Goal: Transaction & Acquisition: Purchase product/service

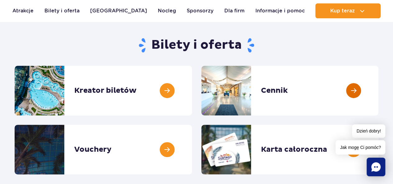
scroll to position [62, 0]
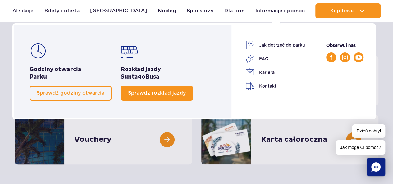
click at [165, 91] on span "Sprawdź rozkład jazdy" at bounding box center [157, 93] width 58 height 6
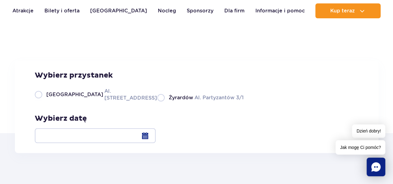
click at [40, 102] on label "Warszawa Al. [STREET_ADDRESS]" at bounding box center [92, 95] width 115 height 14
click at [40, 102] on input "Warszawa Al. [STREET_ADDRESS]" at bounding box center [38, 100] width 7 height 1
radio input "true"
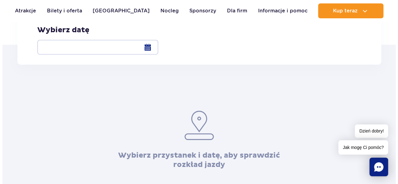
scroll to position [124, 0]
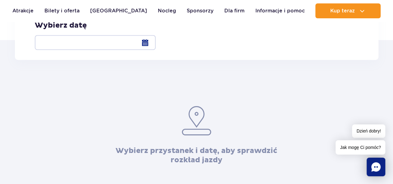
click at [156, 42] on div at bounding box center [95, 42] width 121 height 15
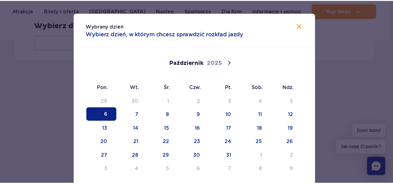
scroll to position [0, 0]
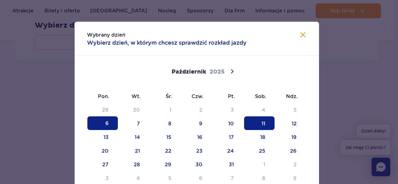
click at [262, 123] on span "11" at bounding box center [259, 124] width 30 height 14
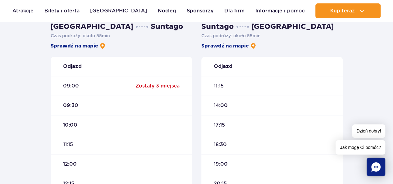
scroll to position [186, 0]
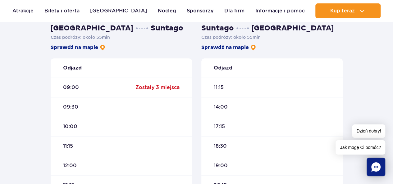
click at [224, 87] on div "11:15" at bounding box center [271, 88] width 141 height 20
click at [245, 101] on div "14:00" at bounding box center [271, 107] width 141 height 20
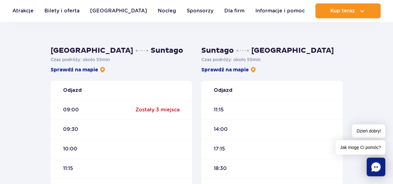
scroll to position [163, 0]
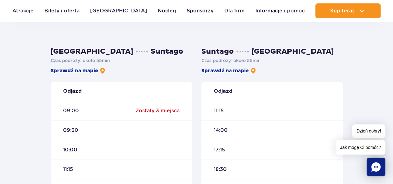
click at [145, 112] on div "Zostały 3 miejsca" at bounding box center [158, 111] width 44 height 7
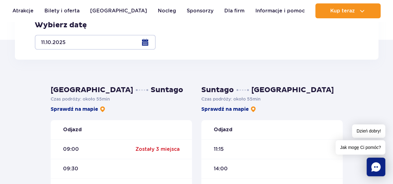
scroll to position [101, 0]
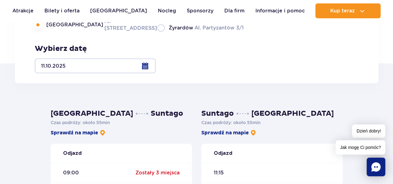
click at [156, 64] on div at bounding box center [95, 65] width 121 height 15
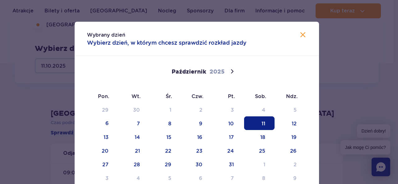
click at [302, 32] on img at bounding box center [302, 34] width 7 height 7
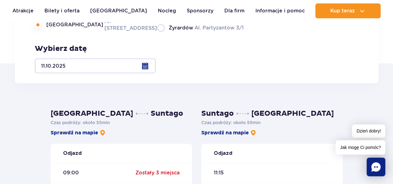
click at [157, 32] on label "Żyrardów Al. Partyzantów 3/1" at bounding box center [200, 28] width 86 height 8
click at [157, 32] on input "Żyrardów Al. Partyzantów 3/1" at bounding box center [160, 30] width 7 height 1
radio input "true"
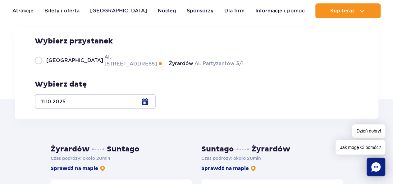
scroll to position [70, 0]
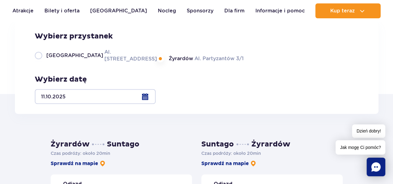
click at [39, 62] on label "Warszawa Al. [STREET_ADDRESS]" at bounding box center [92, 55] width 115 height 14
click at [39, 62] on input "Warszawa Al. [STREET_ADDRESS]" at bounding box center [38, 61] width 7 height 1
radio input "true"
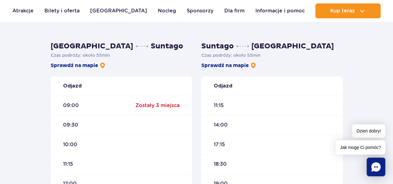
scroll to position [152, 0]
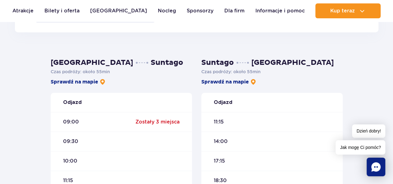
click at [147, 122] on div "Zostały 3 miejsca" at bounding box center [158, 122] width 44 height 7
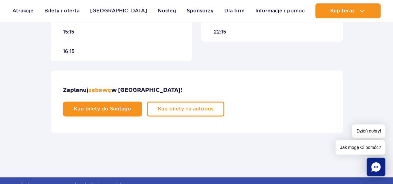
scroll to position [380, 0]
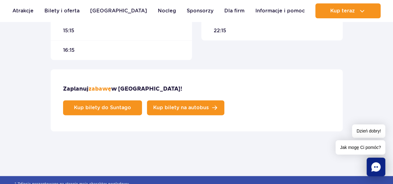
click at [209, 105] on span "Kup bilety na autobus" at bounding box center [181, 107] width 56 height 5
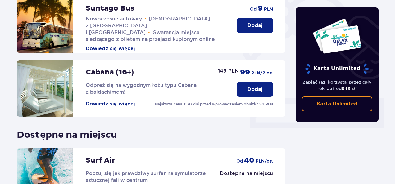
scroll to position [180, 0]
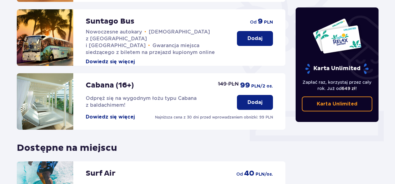
click at [255, 35] on p "Dodaj" at bounding box center [255, 38] width 15 height 7
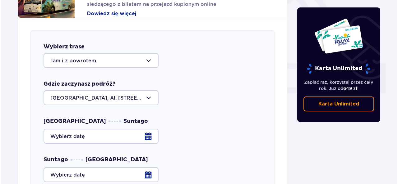
scroll to position [244, 0]
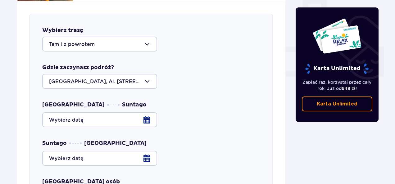
click at [351, 154] on div "Karta Unlimited Zapłać raz, korzystaj przez cały rok. Już od 649 zł ! Karta Unl…" at bounding box center [337, 140] width 93 height 637
click at [150, 113] on div at bounding box center [151, 120] width 218 height 15
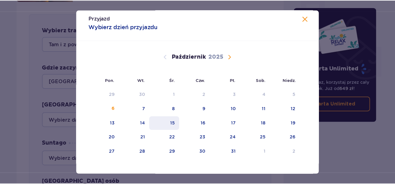
scroll to position [12, 0]
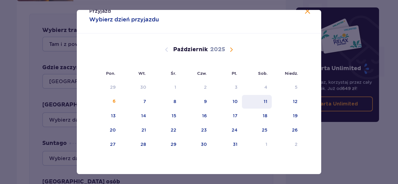
click at [268, 100] on div "11" at bounding box center [257, 102] width 30 height 14
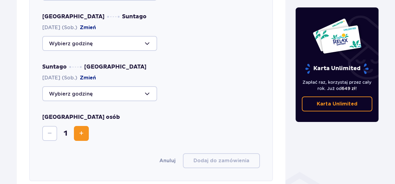
scroll to position [338, 0]
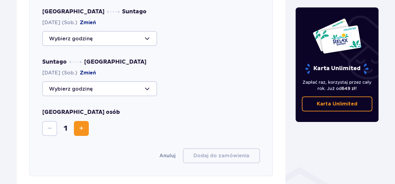
click at [84, 125] on span "Zwiększ" at bounding box center [81, 128] width 7 height 7
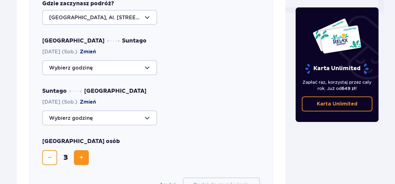
scroll to position [275, 0]
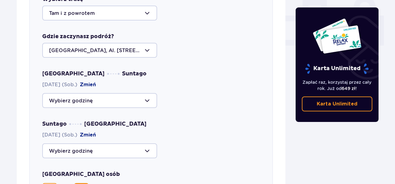
click at [153, 93] on div at bounding box center [99, 100] width 115 height 15
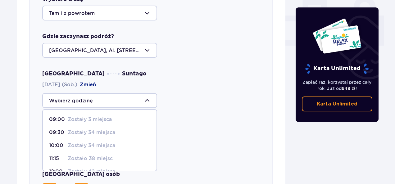
click at [73, 116] on p "Zostały 3 miejsca" at bounding box center [90, 119] width 44 height 7
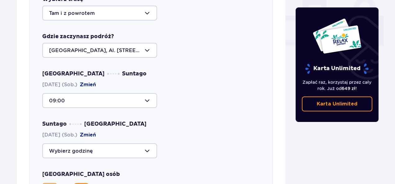
click at [99, 93] on div at bounding box center [99, 100] width 115 height 15
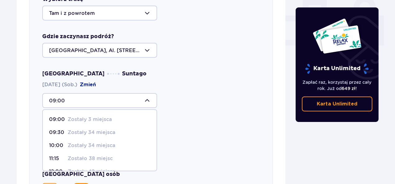
click at [94, 130] on span "09:30 Zostały 34 miejsca" at bounding box center [100, 132] width 114 height 13
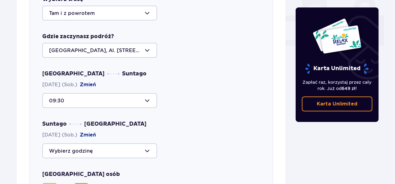
click at [91, 144] on div at bounding box center [99, 151] width 115 height 15
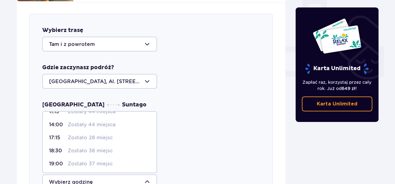
scroll to position [0, 0]
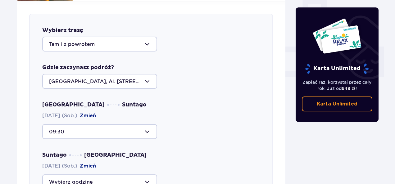
click at [184, 74] on div "Warszawa, Al. Jerozolimskie 56" at bounding box center [151, 81] width 218 height 15
click at [133, 126] on div at bounding box center [99, 131] width 115 height 15
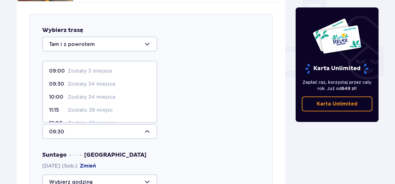
click at [86, 81] on p "Zostały 34 miejsca" at bounding box center [92, 84] width 48 height 7
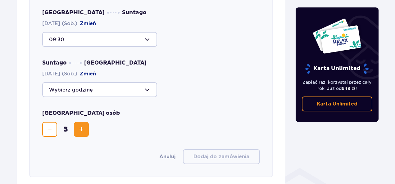
scroll to position [338, 0]
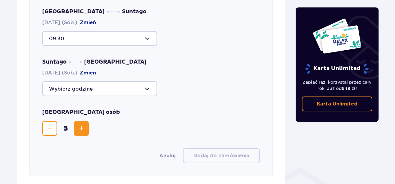
click at [144, 82] on div at bounding box center [99, 88] width 115 height 15
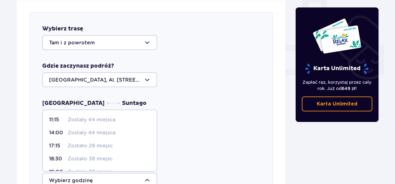
scroll to position [244, 0]
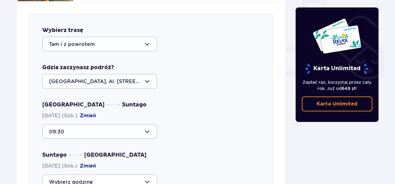
click at [170, 124] on div "09:30" at bounding box center [151, 131] width 218 height 15
click at [153, 124] on div at bounding box center [99, 131] width 115 height 15
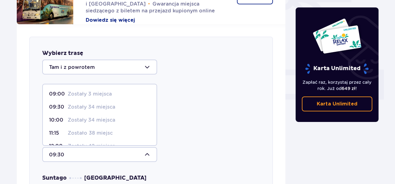
scroll to position [213, 0]
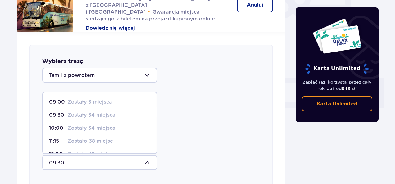
click at [92, 99] on p "Zostały 3 miejsca" at bounding box center [90, 102] width 44 height 7
type input "09:00"
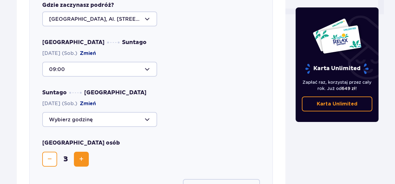
scroll to position [306, 0]
click at [149, 62] on div at bounding box center [99, 69] width 115 height 15
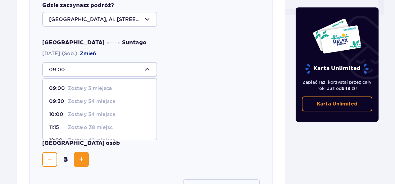
click at [219, 79] on div "Warszawa Suntago 11.10.2025 (Sob.) Zmień 09:00 09:00 Zostały 3 miejsca 09:30 Zo…" at bounding box center [151, 83] width 218 height 88
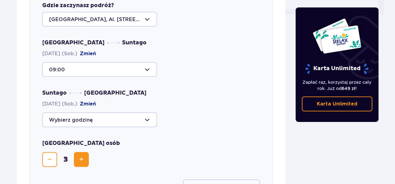
click at [150, 113] on div at bounding box center [99, 120] width 115 height 15
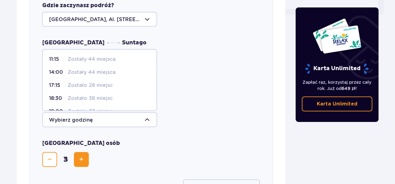
click at [99, 69] on p "Zostały 44 miejsca" at bounding box center [92, 72] width 48 height 7
type input "14:00"
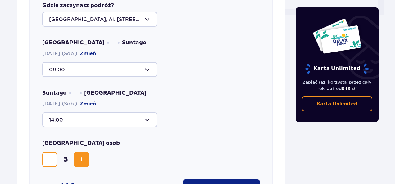
click at [152, 113] on div at bounding box center [99, 120] width 115 height 15
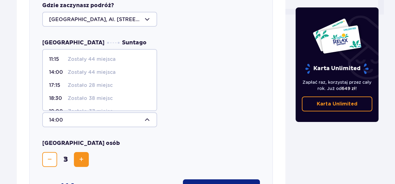
click at [196, 113] on div "14:00 11:15 Zostały 44 miejsca 14:00 Zostały 44 miejsca 17:15 Zostało 28 miejsc…" at bounding box center [151, 120] width 218 height 15
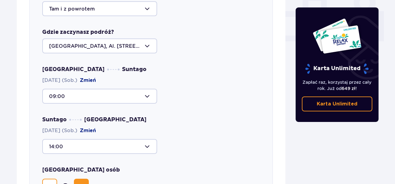
scroll to position [244, 0]
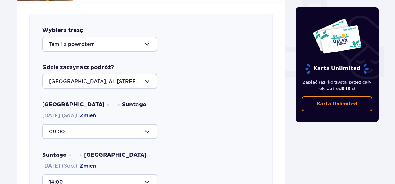
click at [145, 39] on div at bounding box center [99, 44] width 115 height 15
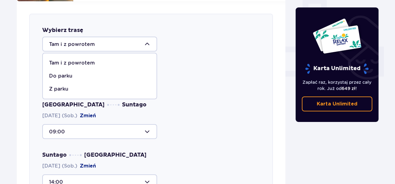
click at [61, 73] on p "Do parku" at bounding box center [60, 76] width 23 height 7
type input "Do parku"
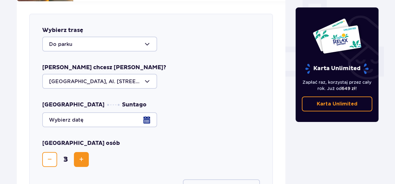
click at [145, 115] on div at bounding box center [151, 120] width 218 height 15
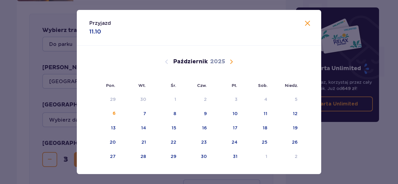
click at [307, 21] on span "Zamknij" at bounding box center [307, 23] width 7 height 7
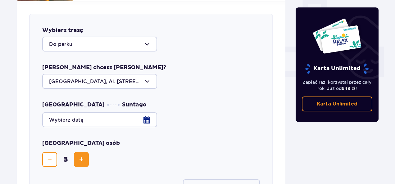
click at [147, 115] on div at bounding box center [151, 120] width 218 height 15
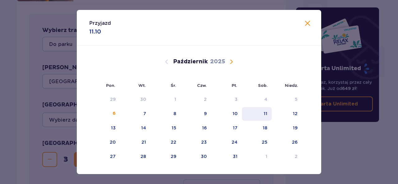
click at [261, 115] on div "11" at bounding box center [257, 114] width 30 height 14
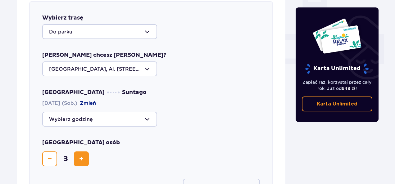
scroll to position [275, 0]
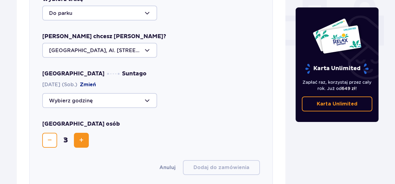
click at [104, 93] on div at bounding box center [99, 100] width 115 height 15
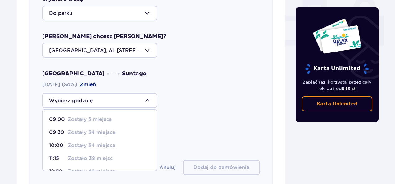
click at [80, 116] on p "Zostały 3 miejsca" at bounding box center [90, 119] width 44 height 7
type input "09:00"
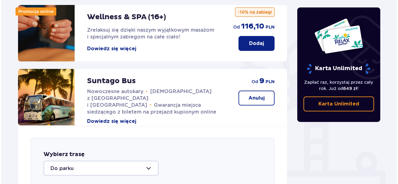
scroll to position [151, 0]
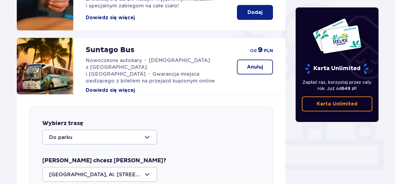
click at [126, 87] on button "Dowiedz się więcej" at bounding box center [110, 90] width 49 height 7
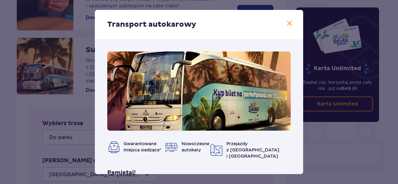
click at [287, 23] on span at bounding box center [289, 23] width 7 height 7
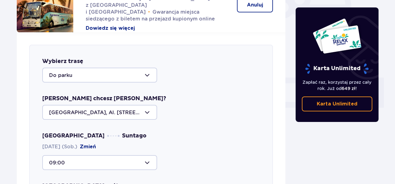
scroll to position [275, 0]
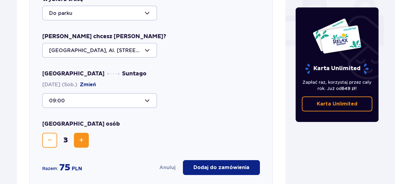
click at [151, 43] on div at bounding box center [99, 50] width 115 height 15
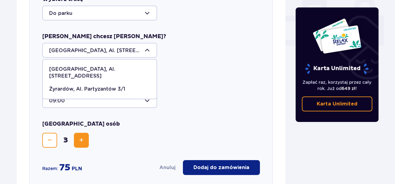
click at [150, 43] on div at bounding box center [99, 50] width 115 height 15
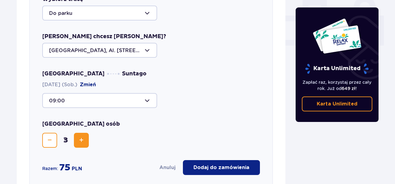
click at [182, 78] on div "Warszawa Suntago 11.10.2025 (Sob.) Zmień 09:00" at bounding box center [151, 89] width 218 height 38
click at [230, 164] on p "Dodaj do zamówienia" at bounding box center [222, 167] width 56 height 7
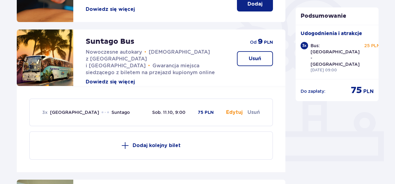
scroll to position [151, 0]
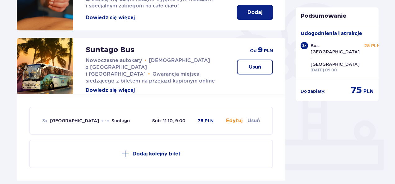
click at [154, 154] on button "Dodaj kolejny bilet" at bounding box center [151, 154] width 244 height 29
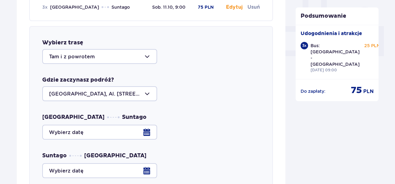
scroll to position [246, 0]
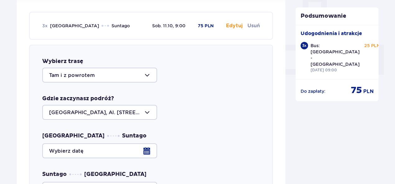
click at [129, 68] on div at bounding box center [99, 75] width 115 height 15
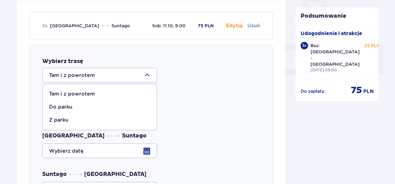
click at [57, 117] on p "Z parku" at bounding box center [58, 120] width 19 height 7
type input "Z parku"
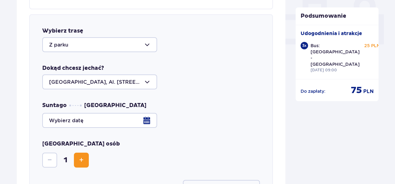
scroll to position [277, 0]
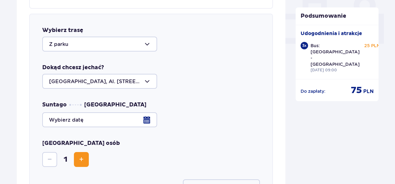
click at [152, 75] on div at bounding box center [99, 81] width 115 height 15
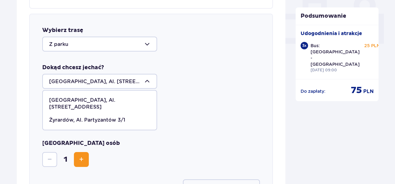
click at [152, 75] on div at bounding box center [99, 81] width 115 height 15
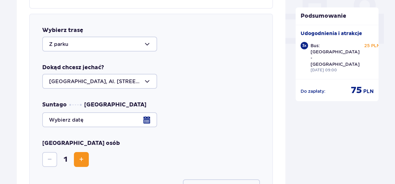
click at [86, 113] on div at bounding box center [151, 120] width 218 height 15
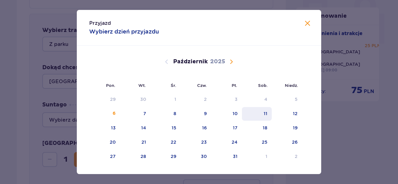
click at [265, 115] on div "11" at bounding box center [266, 114] width 4 height 6
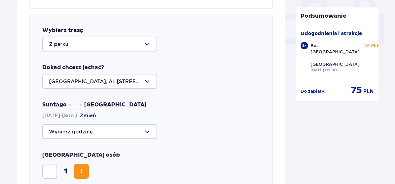
click at [147, 125] on div at bounding box center [99, 131] width 115 height 15
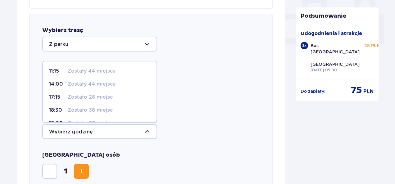
click at [84, 81] on p "Zostały 44 miejsca" at bounding box center [92, 84] width 48 height 7
type input "14:00"
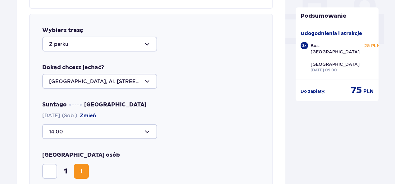
click at [79, 168] on span "Zwiększ" at bounding box center [81, 171] width 7 height 7
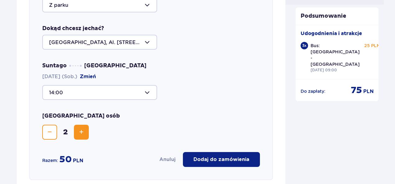
scroll to position [339, 0]
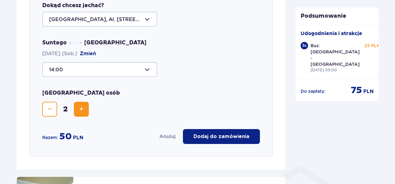
click at [229, 134] on p "Dodaj do zamówienia" at bounding box center [222, 136] width 56 height 7
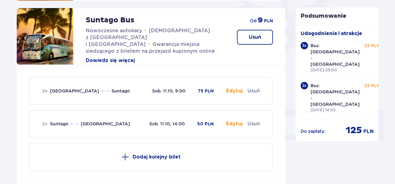
scroll to position [153, 0]
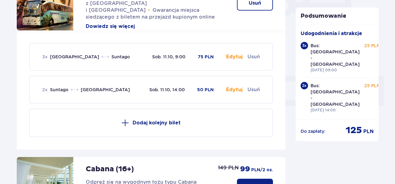
click at [165, 121] on button "Dodaj kolejny bilet" at bounding box center [151, 123] width 244 height 29
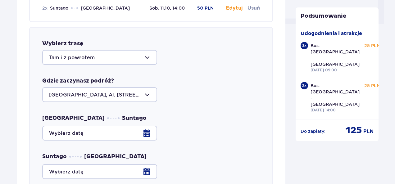
scroll to position [314, 0]
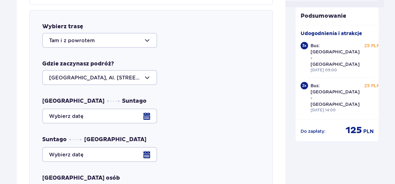
click at [148, 33] on div at bounding box center [99, 40] width 115 height 15
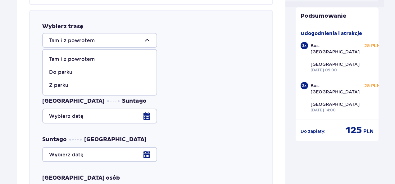
click at [55, 82] on p "Z parku" at bounding box center [58, 85] width 19 height 7
type input "Z parku"
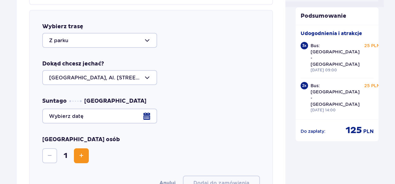
click at [61, 109] on div at bounding box center [151, 116] width 218 height 15
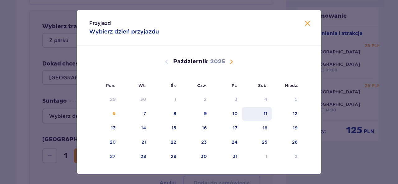
click at [268, 118] on div "11" at bounding box center [257, 114] width 30 height 14
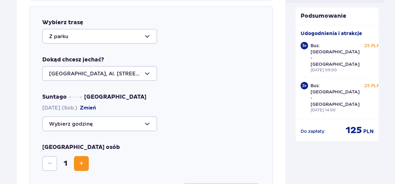
scroll to position [345, 0]
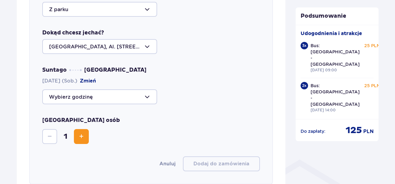
click at [148, 90] on div at bounding box center [99, 97] width 115 height 15
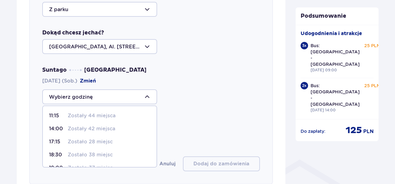
click at [91, 139] on p "Zostało 28 miejsc" at bounding box center [90, 142] width 45 height 7
type input "17:15"
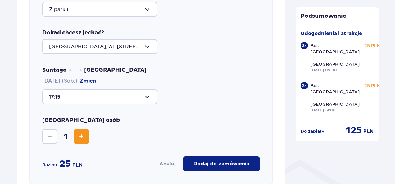
click at [82, 133] on span "Zwiększ" at bounding box center [81, 136] width 7 height 7
click at [225, 161] on p "Dodaj do zamówienia" at bounding box center [222, 164] width 56 height 7
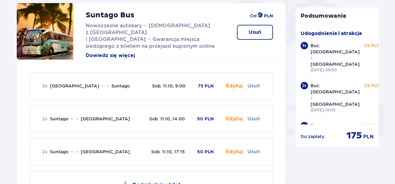
scroll to position [248, 0]
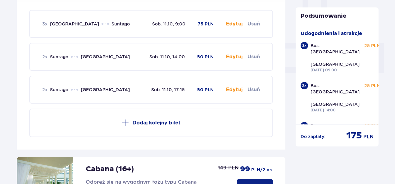
click at [176, 121] on button "Dodaj kolejny bilet" at bounding box center [151, 123] width 244 height 29
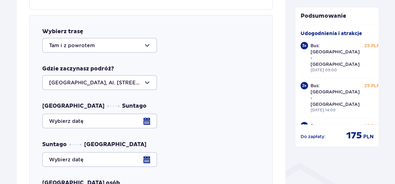
scroll to position [343, 0]
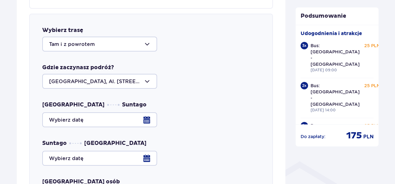
click at [149, 38] on div at bounding box center [99, 44] width 115 height 15
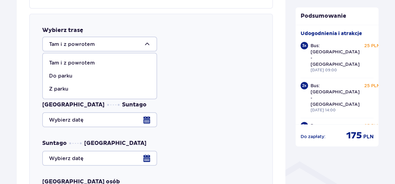
click at [62, 73] on p "Do parku" at bounding box center [60, 76] width 23 height 7
type input "Do parku"
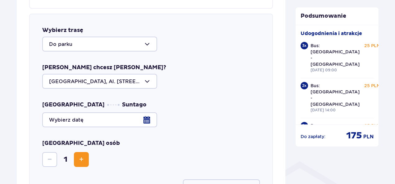
click at [145, 115] on div at bounding box center [151, 120] width 218 height 15
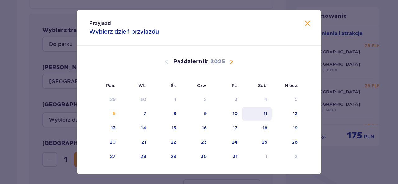
click at [264, 113] on div "11" at bounding box center [266, 114] width 4 height 6
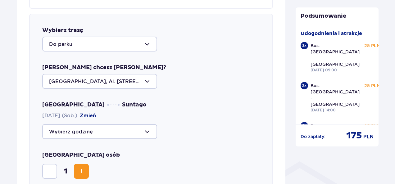
click at [143, 124] on div at bounding box center [99, 131] width 115 height 15
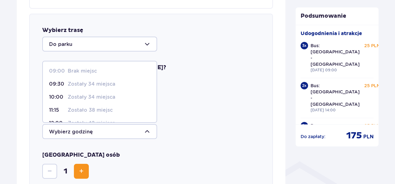
click at [99, 94] on p "Zostały 34 miejsca" at bounding box center [92, 97] width 48 height 7
type input "10:00"
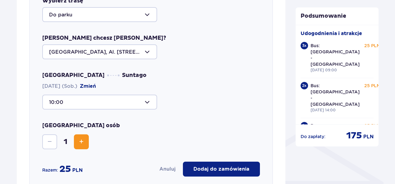
scroll to position [405, 0]
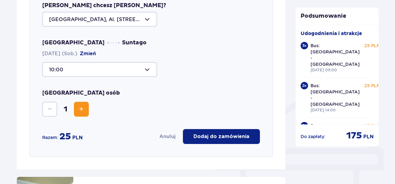
click at [214, 133] on p "Dodaj do zamówienia" at bounding box center [222, 136] width 56 height 7
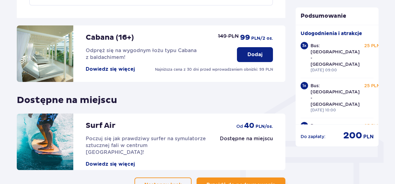
scroll to position [452, 0]
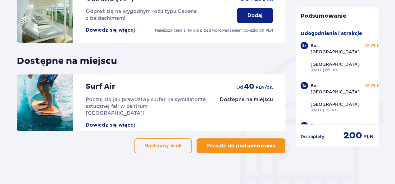
click at [252, 143] on p "Przejdź do podsumowania" at bounding box center [241, 146] width 69 height 7
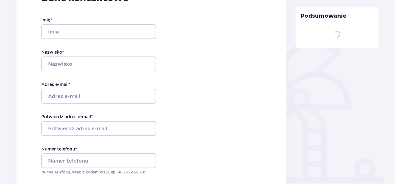
scroll to position [93, 0]
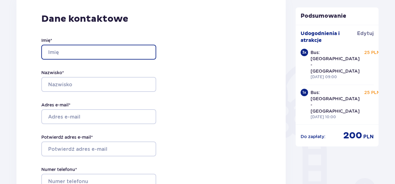
click at [105, 49] on input "Imię *" at bounding box center [98, 52] width 115 height 15
type input "Daria"
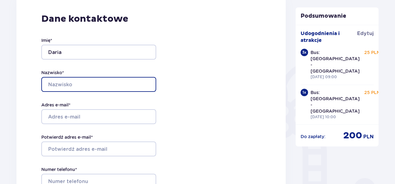
click at [134, 88] on input "Nazwisko *" at bounding box center [98, 84] width 115 height 15
type input "Kordalewska-Kosińska"
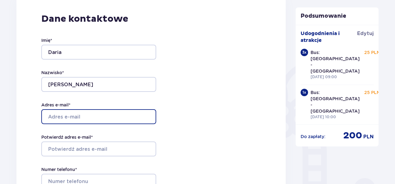
click at [82, 118] on input "Adres e-mail *" at bounding box center [98, 116] width 115 height 15
type input "dariaaa.k@wp.pl"
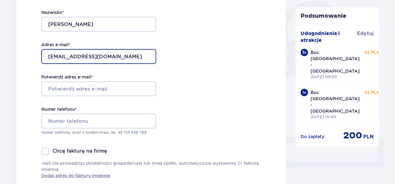
scroll to position [155, 0]
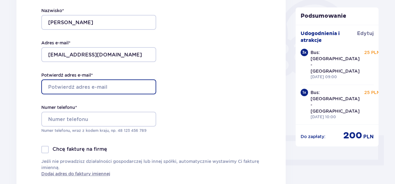
click at [82, 88] on input "Potwierdź adres e-mail *" at bounding box center [98, 87] width 115 height 15
type input "dariaaa.k@wp.pl"
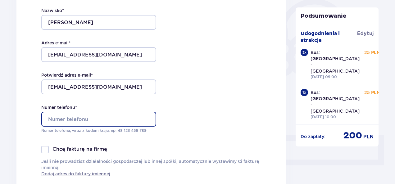
click at [70, 118] on input "Numer telefonu *" at bounding box center [98, 119] width 115 height 15
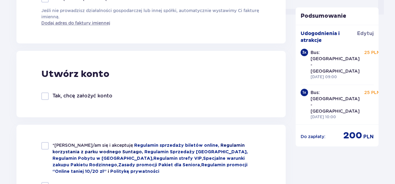
scroll to position [342, 0]
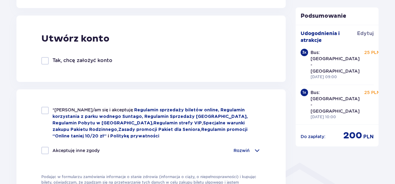
type input "514209965"
click at [45, 108] on div at bounding box center [44, 110] width 7 height 7
checkbox input "true"
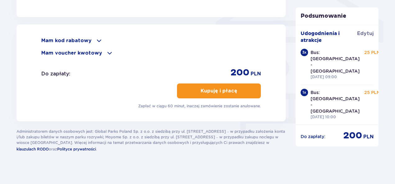
scroll to position [537, 0]
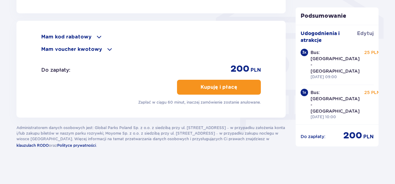
click at [203, 88] on p "Kupuję i płacę" at bounding box center [219, 87] width 37 height 7
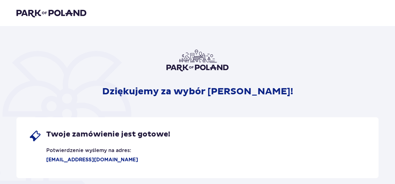
click at [71, 15] on img at bounding box center [51, 13] width 70 height 9
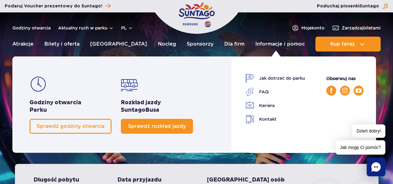
click at [154, 127] on span "Sprawdź rozkład jazdy" at bounding box center [157, 126] width 58 height 6
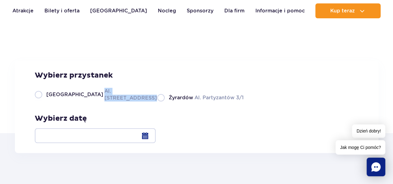
drag, startPoint x: 122, startPoint y: 136, endPoint x: 71, endPoint y: 140, distance: 51.8
click at [71, 102] on div "Wybierz przystanek [GEOGRAPHIC_DATA]. [STREET_ADDRESS] Partyzantów 3/1" at bounding box center [139, 86] width 209 height 31
copy label "Al. [STREET_ADDRESS]"
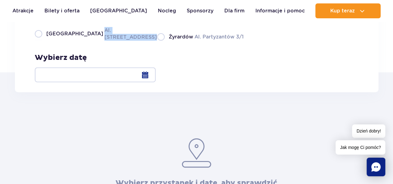
scroll to position [93, 0]
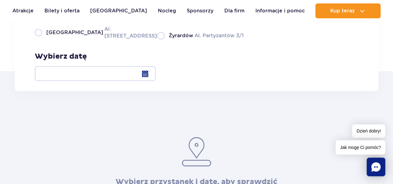
click at [156, 71] on div at bounding box center [95, 73] width 121 height 15
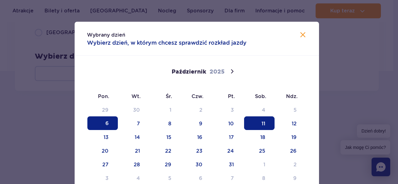
click at [262, 127] on span "11" at bounding box center [259, 124] width 30 height 14
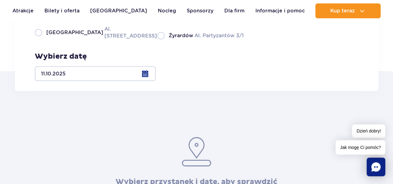
drag, startPoint x: 38, startPoint y: 75, endPoint x: 44, endPoint y: 79, distance: 7.5
click at [37, 39] on label "Warszawa Al. [STREET_ADDRESS]" at bounding box center [92, 32] width 115 height 14
click at [37, 39] on input "Warszawa Al. [STREET_ADDRESS]" at bounding box center [38, 38] width 7 height 1
radio input "true"
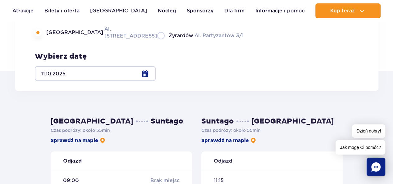
scroll to position [218, 0]
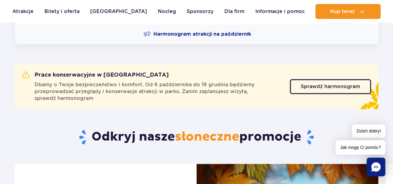
scroll to position [186, 0]
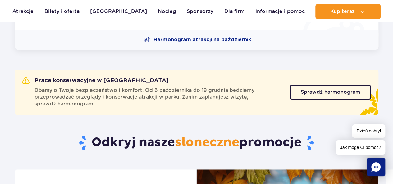
click at [197, 38] on span "Harmonogram atrakcji na październik" at bounding box center [203, 39] width 98 height 7
